Goal: Transaction & Acquisition: Purchase product/service

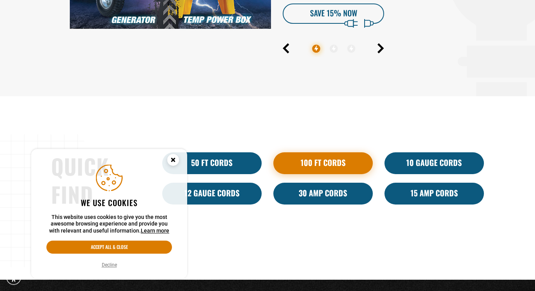
scroll to position [438, 0]
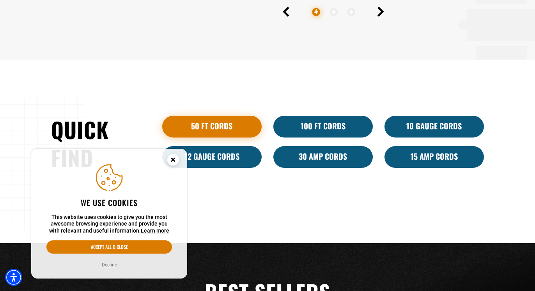
click at [215, 130] on link "50 ft cords" at bounding box center [211, 127] width 99 height 22
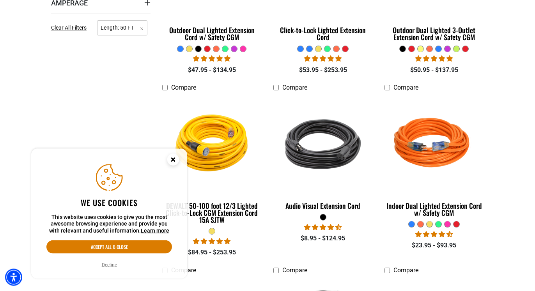
scroll to position [318, 0]
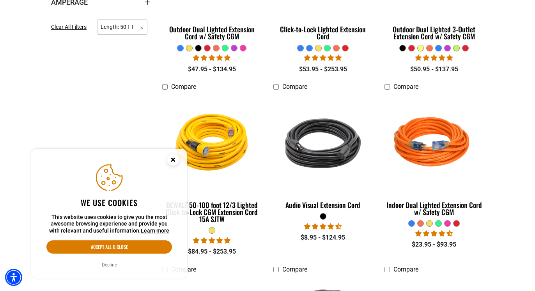
click at [108, 267] on button "Decline" at bounding box center [109, 265] width 20 height 8
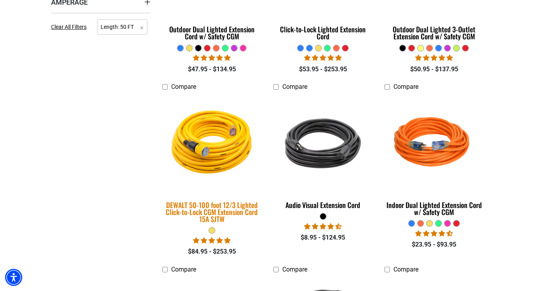
click at [220, 142] on img at bounding box center [212, 144] width 109 height 100
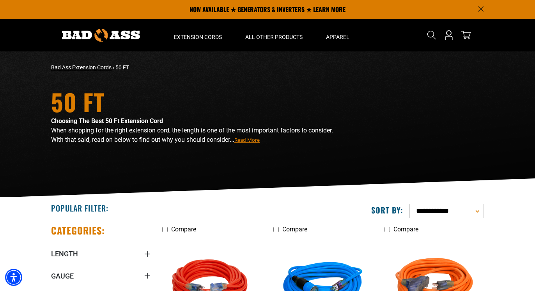
click at [96, 68] on link "Bad Ass Extension Cords" at bounding box center [81, 67] width 60 height 6
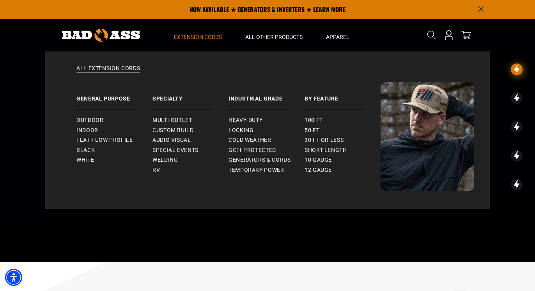
click at [184, 39] on span "Extension Cords" at bounding box center [198, 37] width 48 height 7
click at [199, 37] on span "Extension Cords" at bounding box center [198, 37] width 48 height 7
click at [243, 130] on span "Locking" at bounding box center [241, 130] width 25 height 7
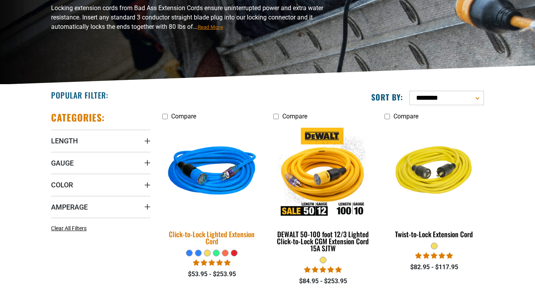
scroll to position [159, 0]
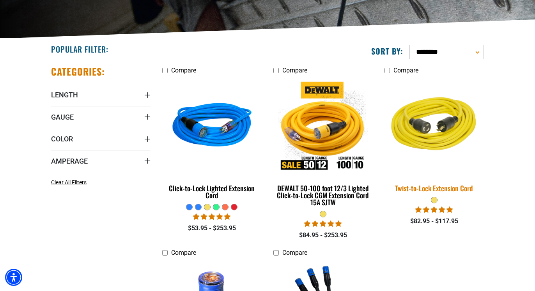
click at [430, 133] on img at bounding box center [433, 127] width 109 height 100
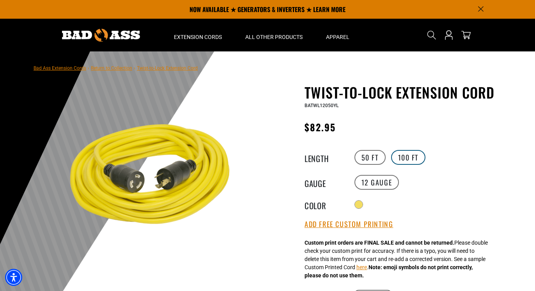
click at [406, 156] on label "100 FT" at bounding box center [408, 157] width 35 height 15
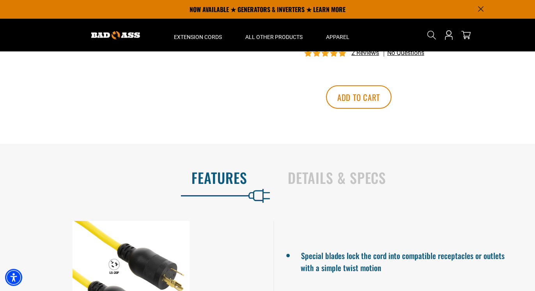
scroll to position [278, 0]
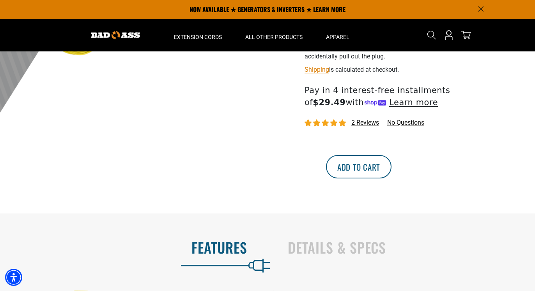
click at [392, 179] on button "Add to cart" at bounding box center [359, 166] width 66 height 23
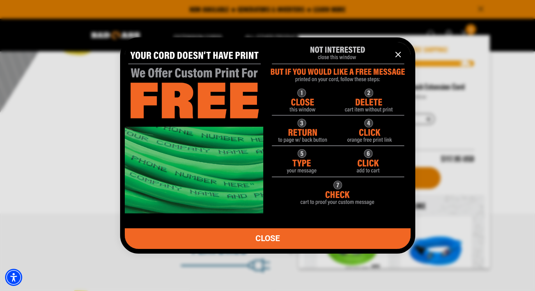
click at [396, 55] on icon "information" at bounding box center [397, 54] width 9 height 9
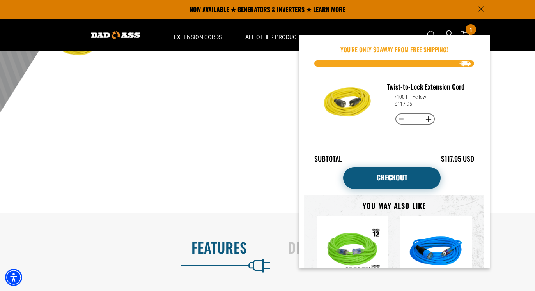
scroll to position [49, 0]
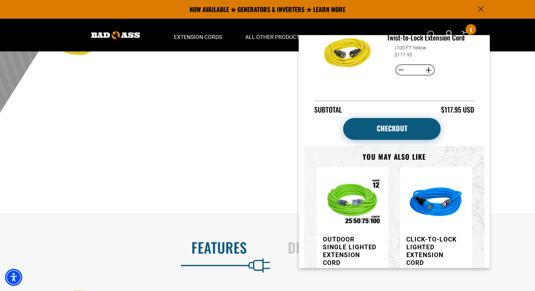
click at [388, 127] on link "Checkout" at bounding box center [391, 129] width 97 height 22
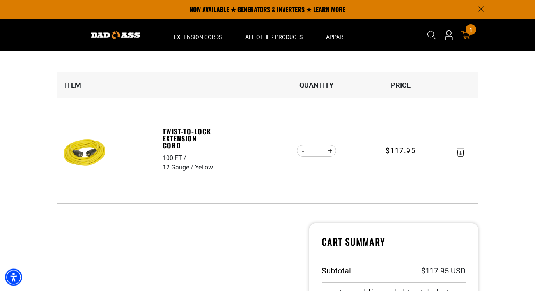
scroll to position [40, 0]
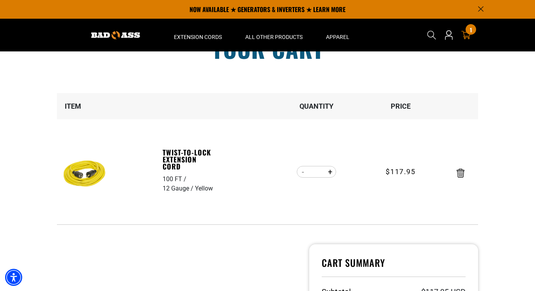
click at [460, 173] on icon "Remove Twist-to-Lock Extension Cord - 100 FT / 12 Gauge / Yellow" at bounding box center [461, 173] width 8 height 9
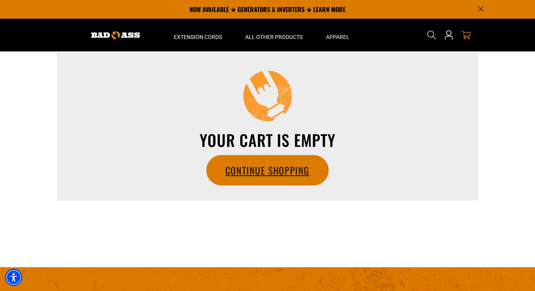
click at [265, 165] on link "Continue Shopping" at bounding box center [268, 171] width 122 height 30
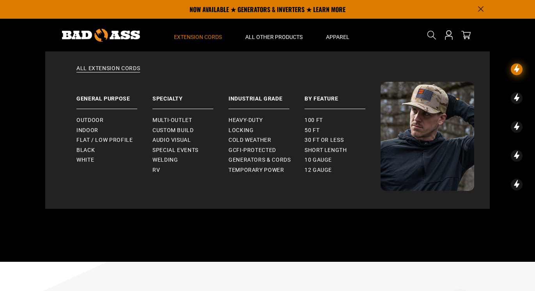
click at [198, 36] on span "Extension Cords" at bounding box center [198, 37] width 48 height 7
click at [243, 131] on span "Locking" at bounding box center [241, 130] width 25 height 7
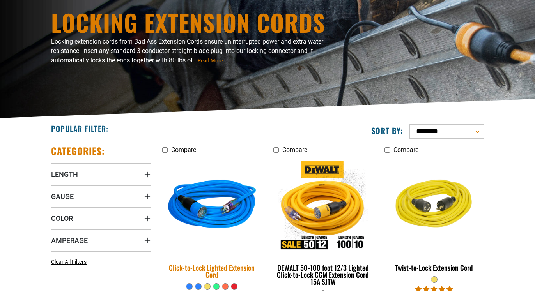
scroll to position [159, 0]
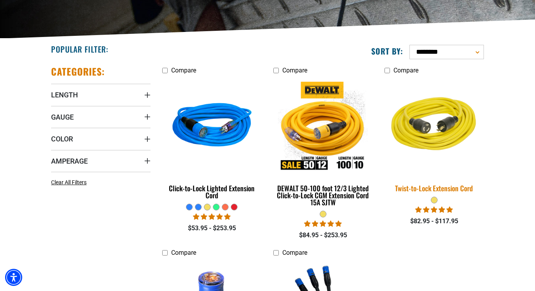
click at [431, 138] on img at bounding box center [433, 127] width 109 height 100
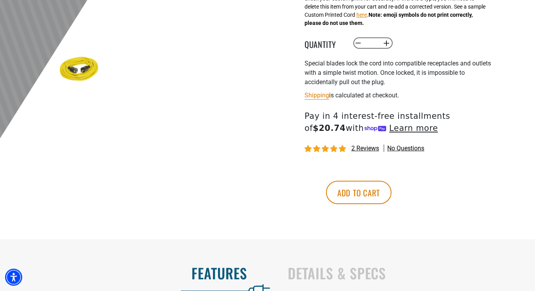
scroll to position [318, 0]
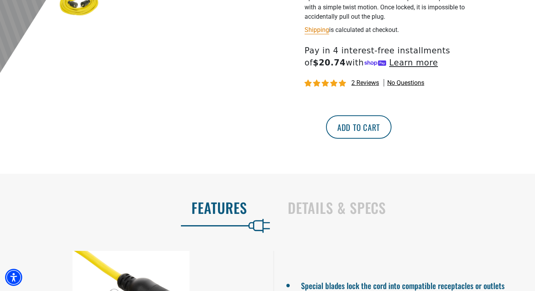
click at [392, 139] on button "Add to cart" at bounding box center [359, 126] width 66 height 23
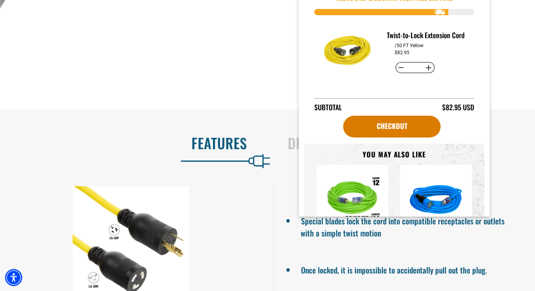
scroll to position [398, 0]
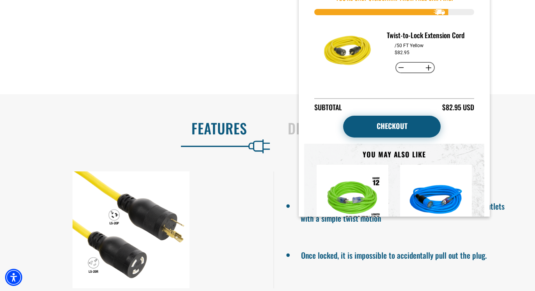
click at [390, 124] on link "Checkout" at bounding box center [391, 127] width 97 height 22
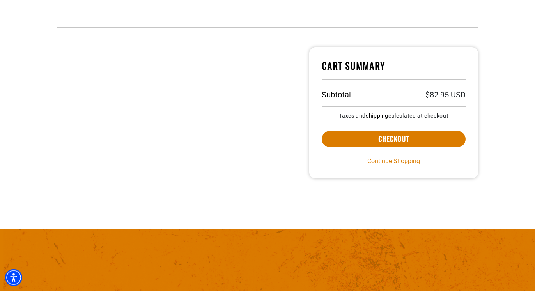
scroll to position [239, 0]
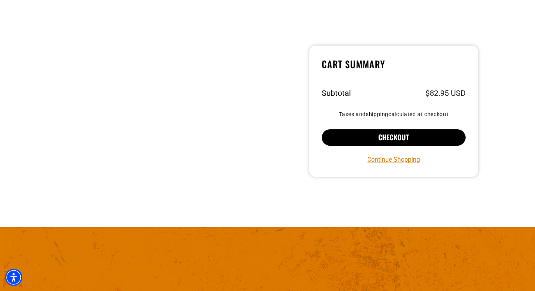
click at [358, 137] on button "Checkout" at bounding box center [394, 137] width 144 height 16
